Goal: Information Seeking & Learning: Learn about a topic

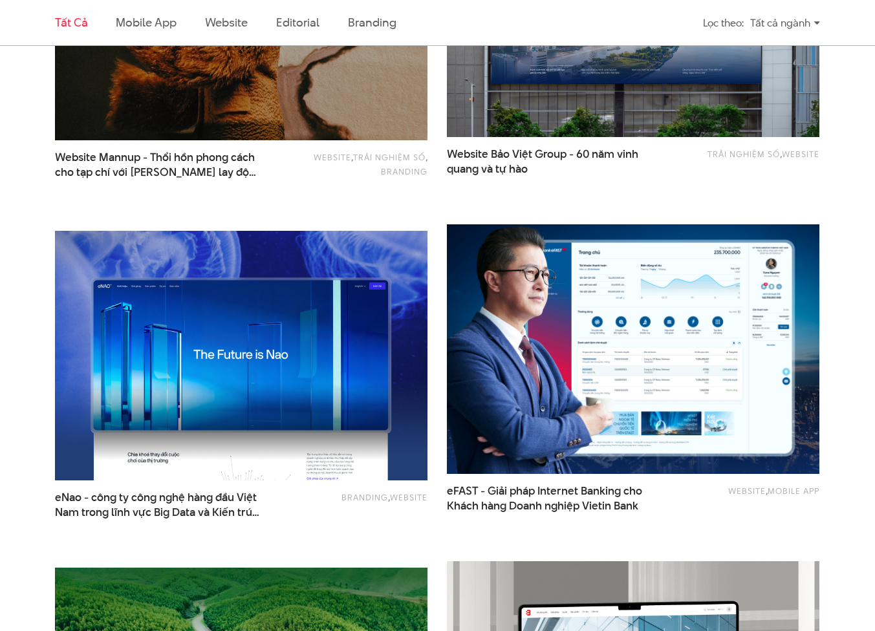
scroll to position [1271, 0]
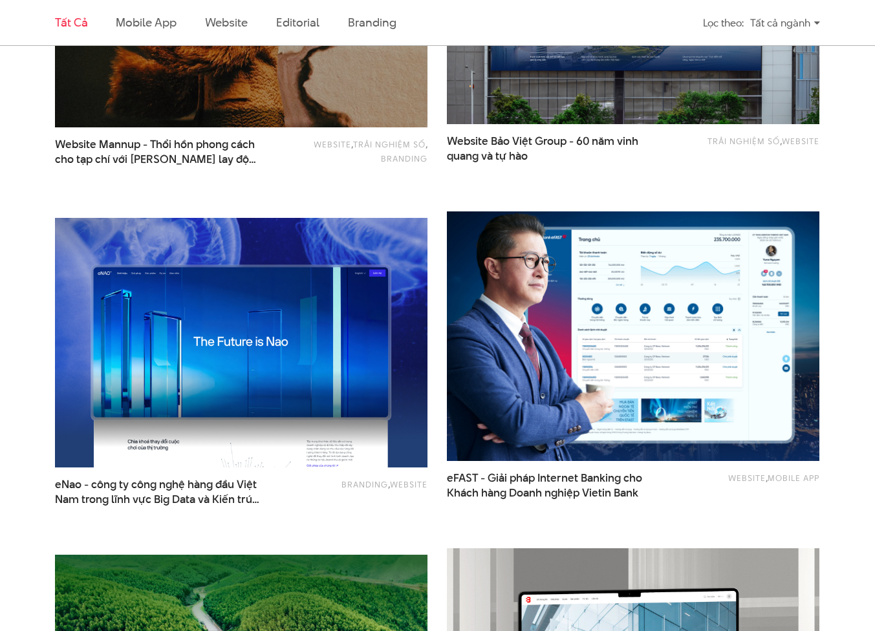
click at [571, 288] on img at bounding box center [633, 336] width 410 height 274
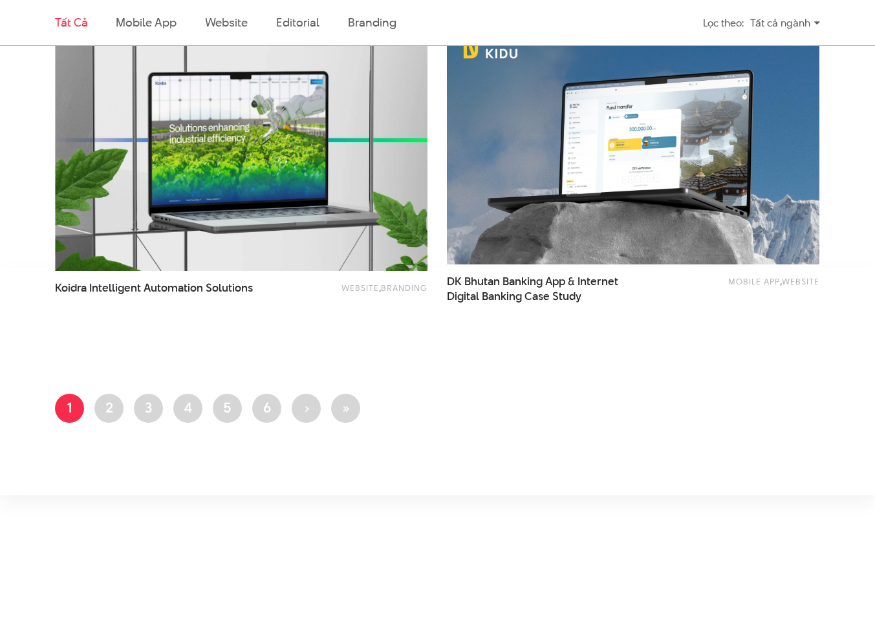
scroll to position [2293, 0]
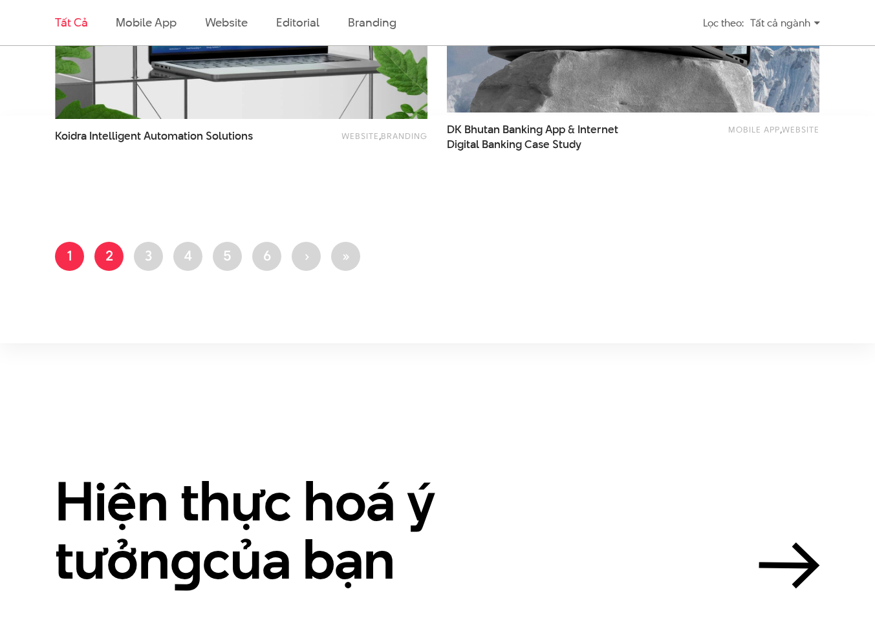
click at [116, 261] on link "Trang 2" at bounding box center [108, 256] width 29 height 29
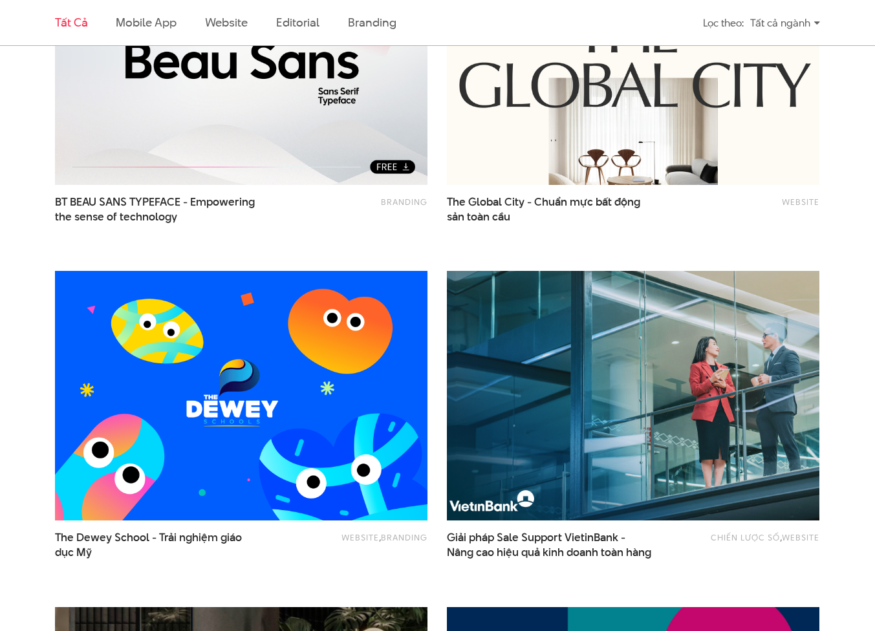
scroll to position [539, 0]
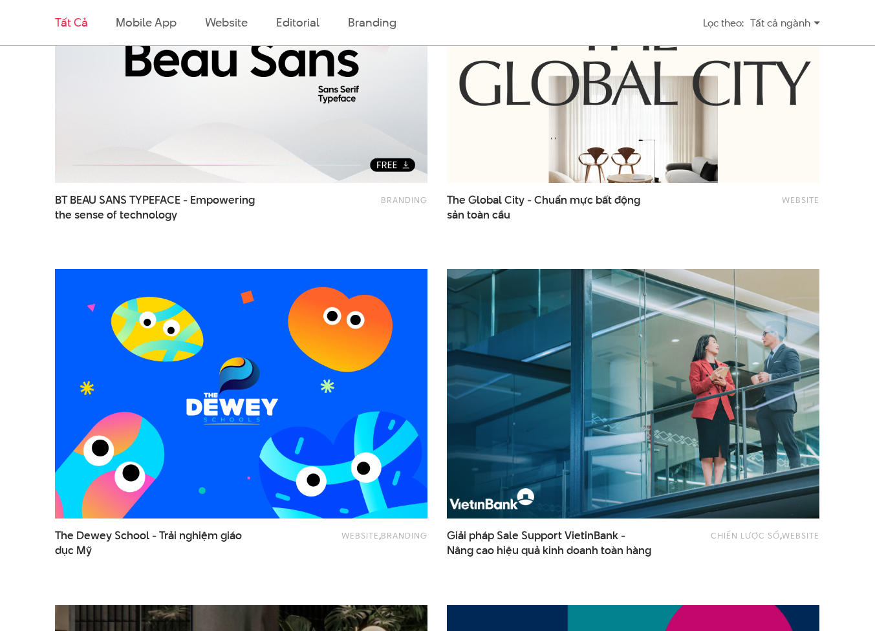
click at [611, 375] on img at bounding box center [633, 394] width 410 height 274
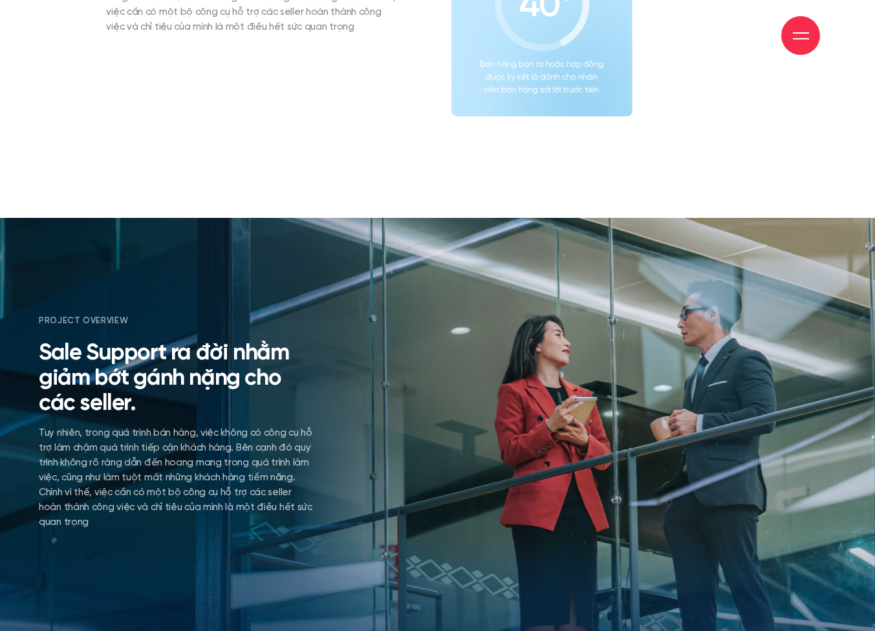
scroll to position [2053, 0]
